Goal: Information Seeking & Learning: Find contact information

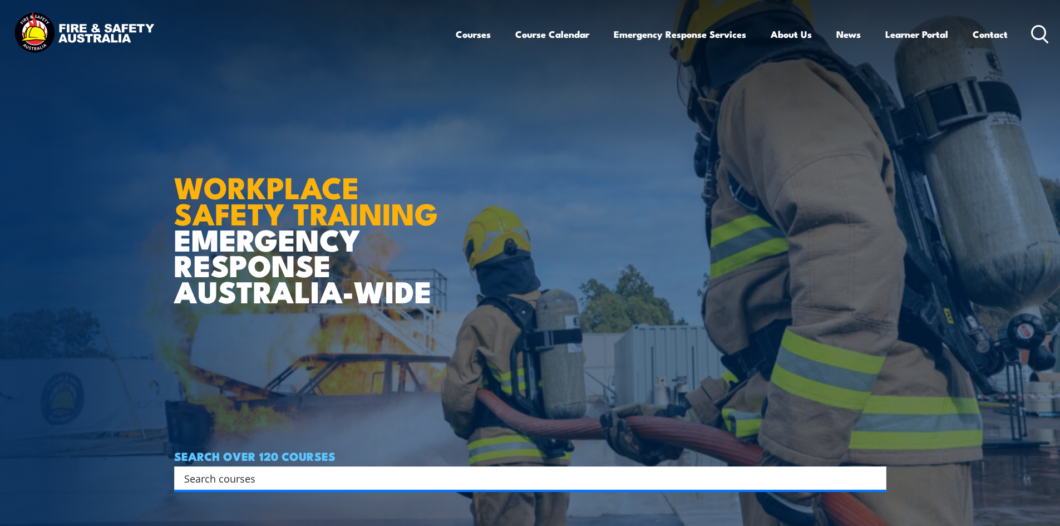
click at [208, 23] on div "Courses Course Calendar Emergency Response Services Services Overview Emergency…" at bounding box center [529, 34] width 1037 height 48
click at [981, 38] on link "Contact" at bounding box center [989, 33] width 35 height 29
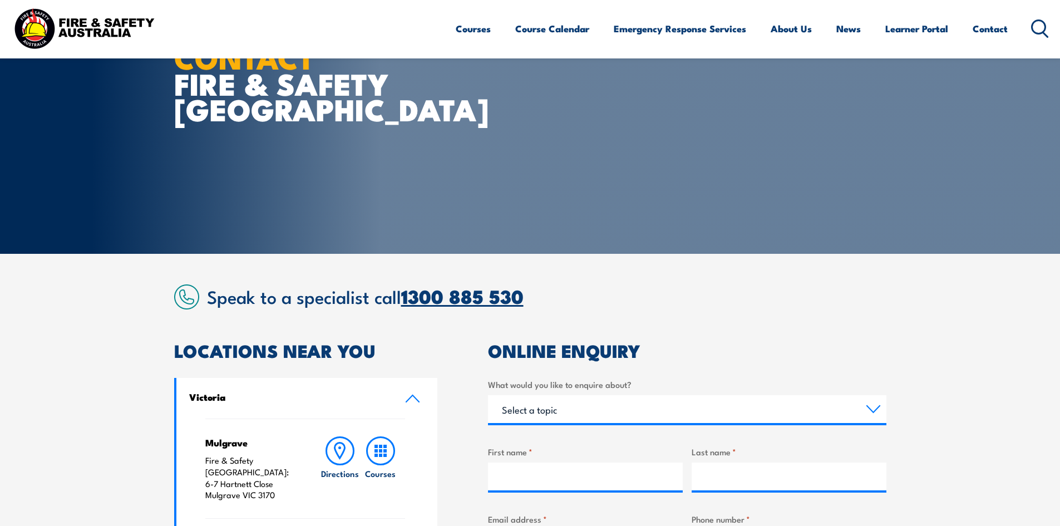
scroll to position [167, 0]
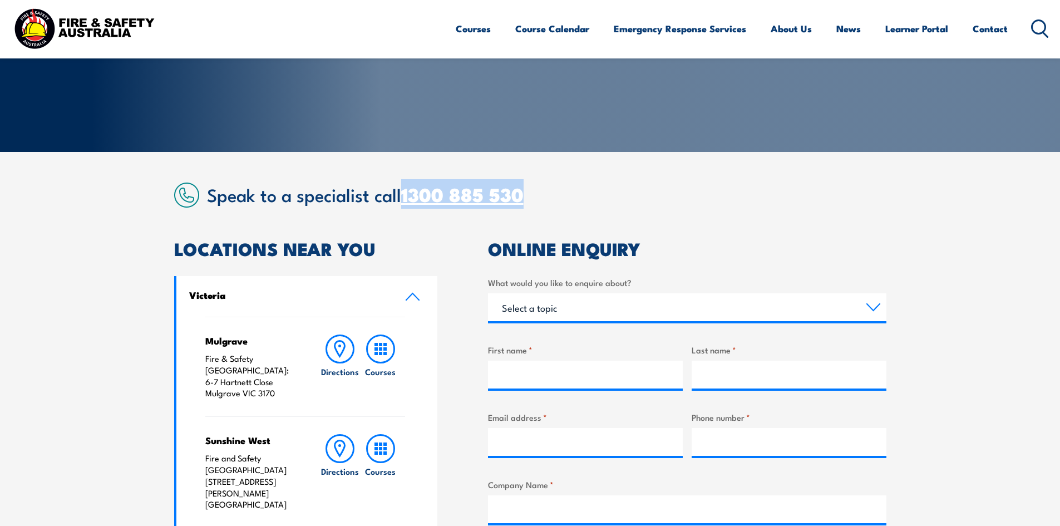
copy link "1300 885 530"
drag, startPoint x: 519, startPoint y: 201, endPoint x: 407, endPoint y: 201, distance: 112.4
click at [407, 201] on h2 "Speak to a specialist call [PHONE_NUMBER]" at bounding box center [546, 194] width 679 height 20
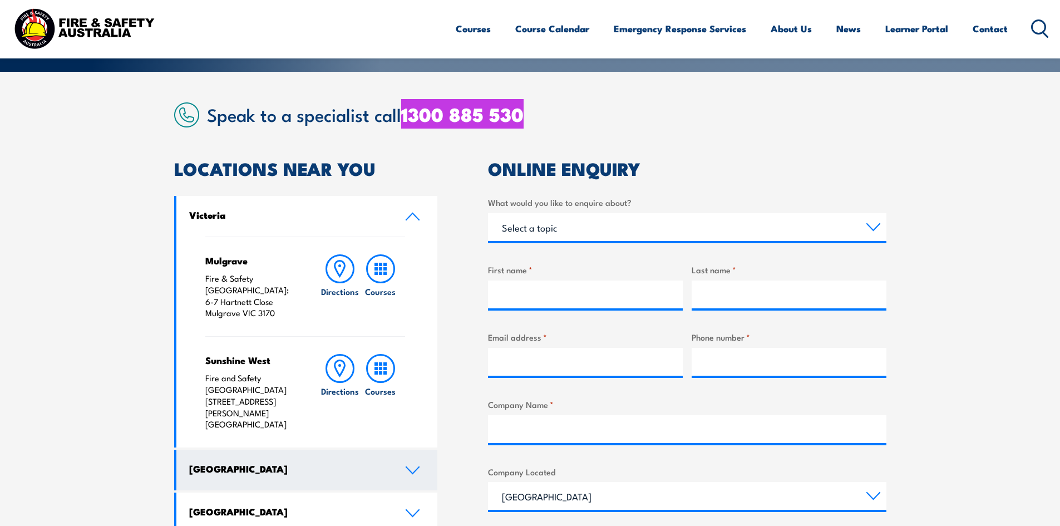
scroll to position [334, 0]
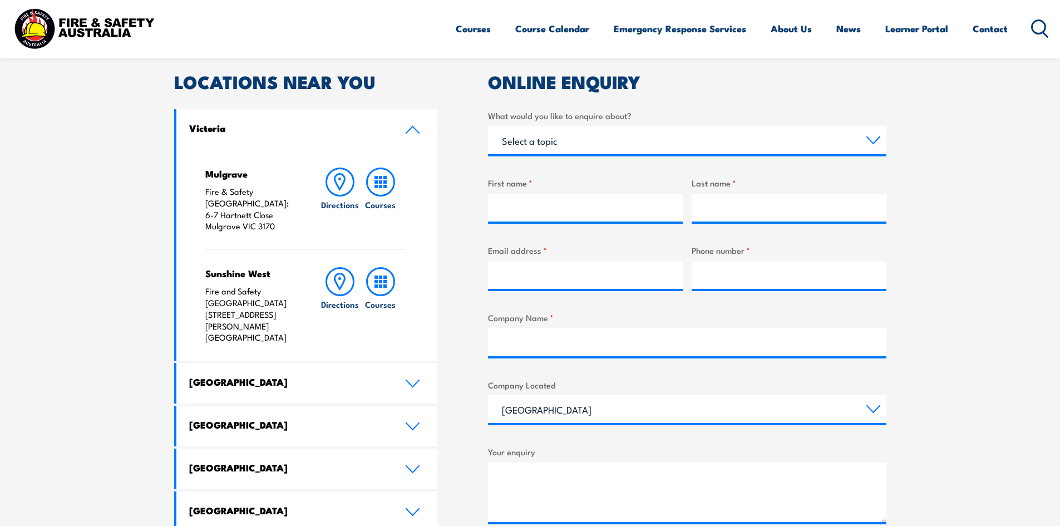
drag, startPoint x: 279, startPoint y: 215, endPoint x: 254, endPoint y: 216, distance: 25.1
click at [199, 201] on div "Mulgrave Fire & Safety [GEOGRAPHIC_DATA]: [STREET_ADDRESS][PERSON_NAME] Directi…" at bounding box center [306, 255] width 261 height 211
copy p "[STREET_ADDRESS][PERSON_NAME]"
